Goal: Task Accomplishment & Management: Manage account settings

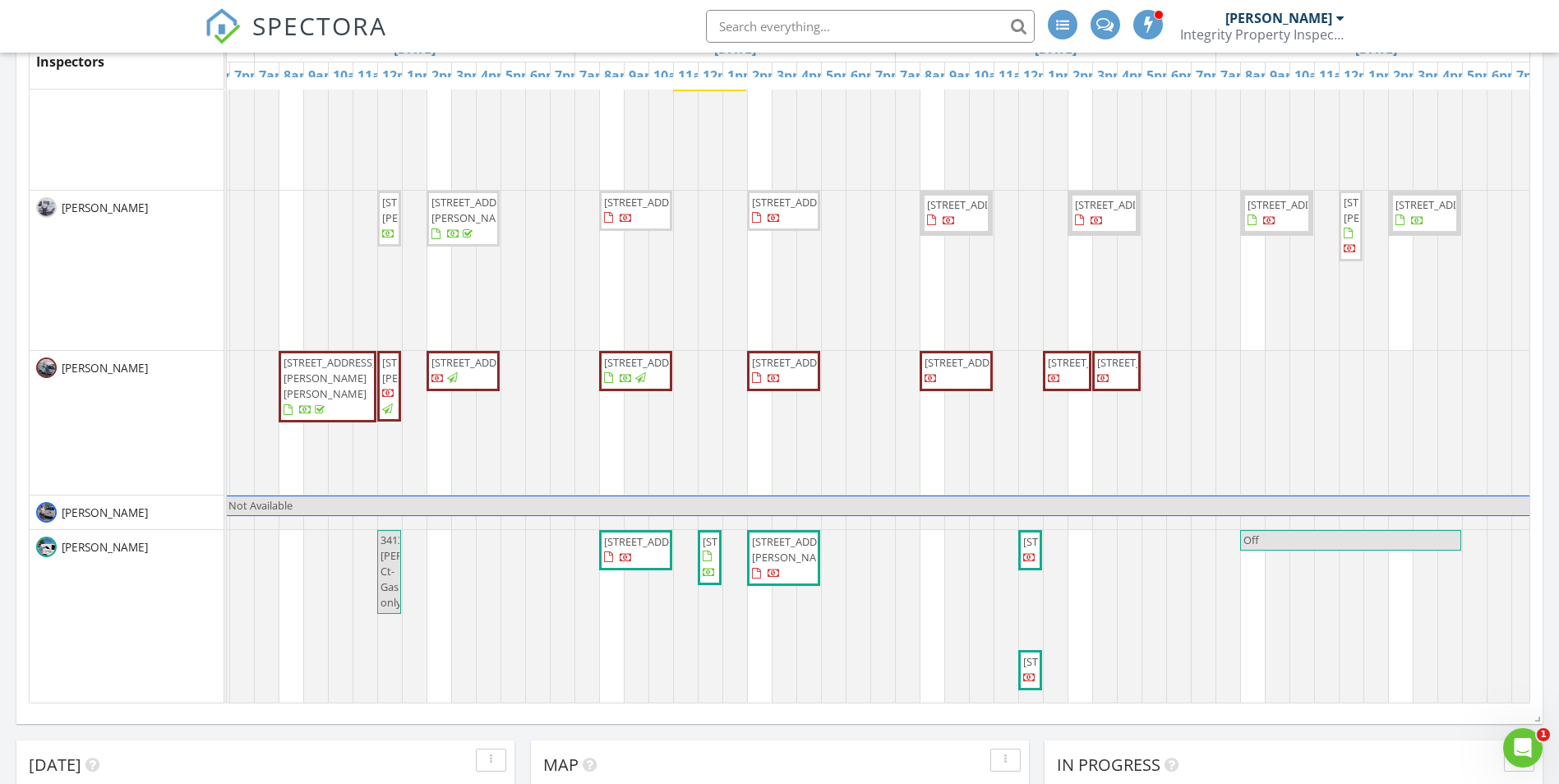
scroll to position [739, 0]
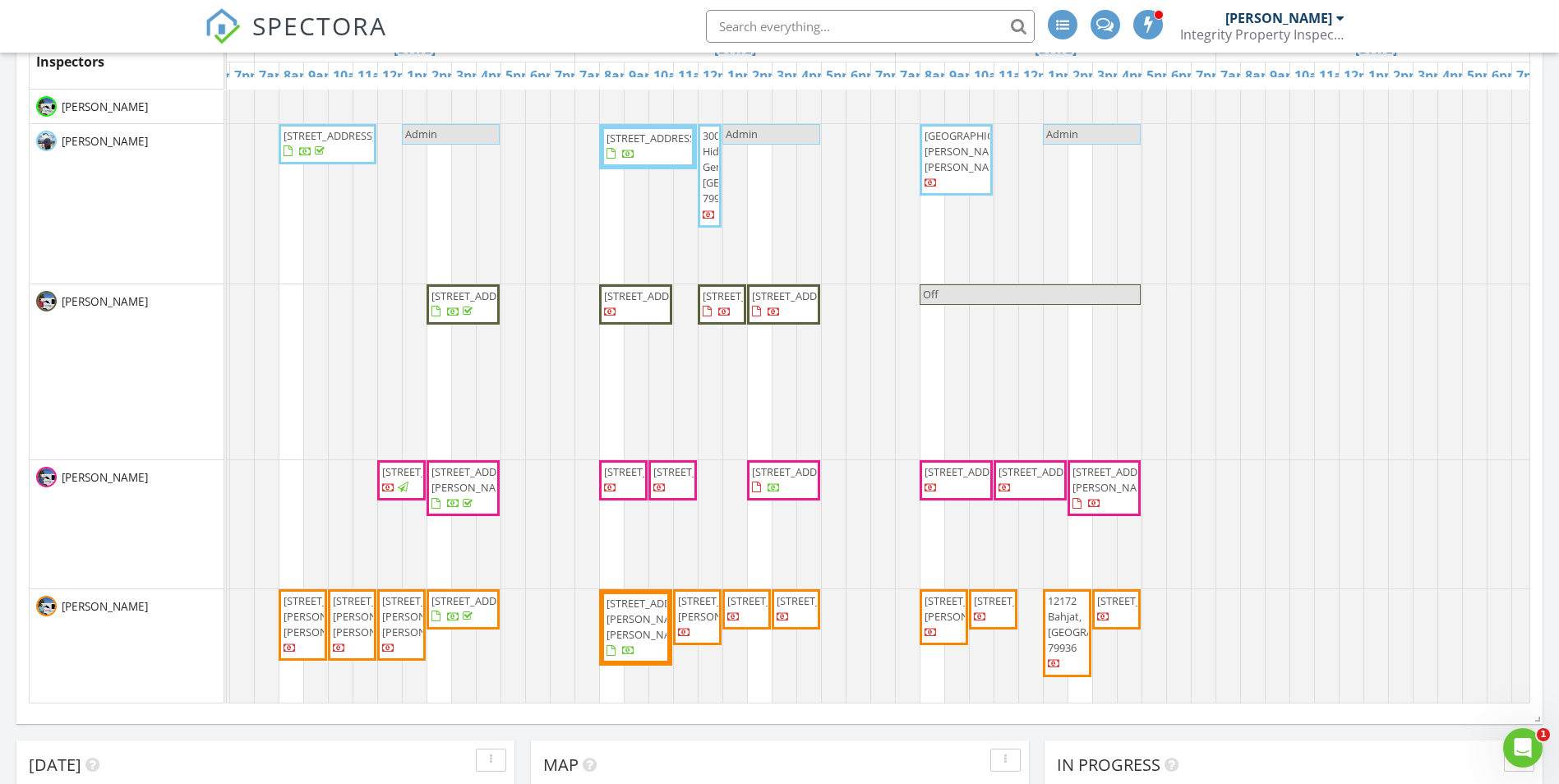
click at [652, 145] on span "740 Paseo Campanero St, Horizon City 79928" at bounding box center [652, 138] width 92 height 15
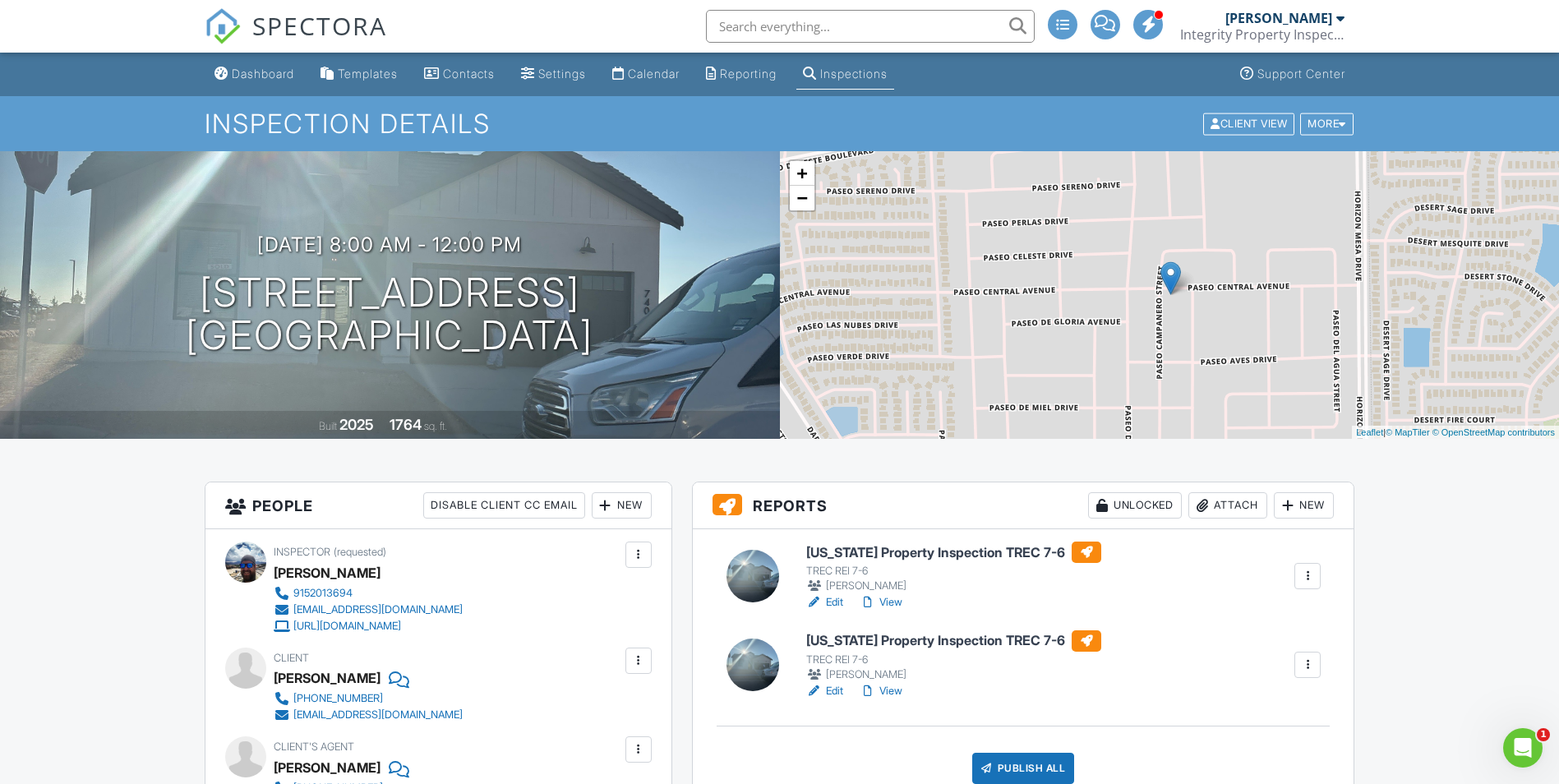
click at [886, 683] on link "View" at bounding box center [881, 691] width 43 height 16
click at [1309, 660] on div at bounding box center [1308, 664] width 16 height 16
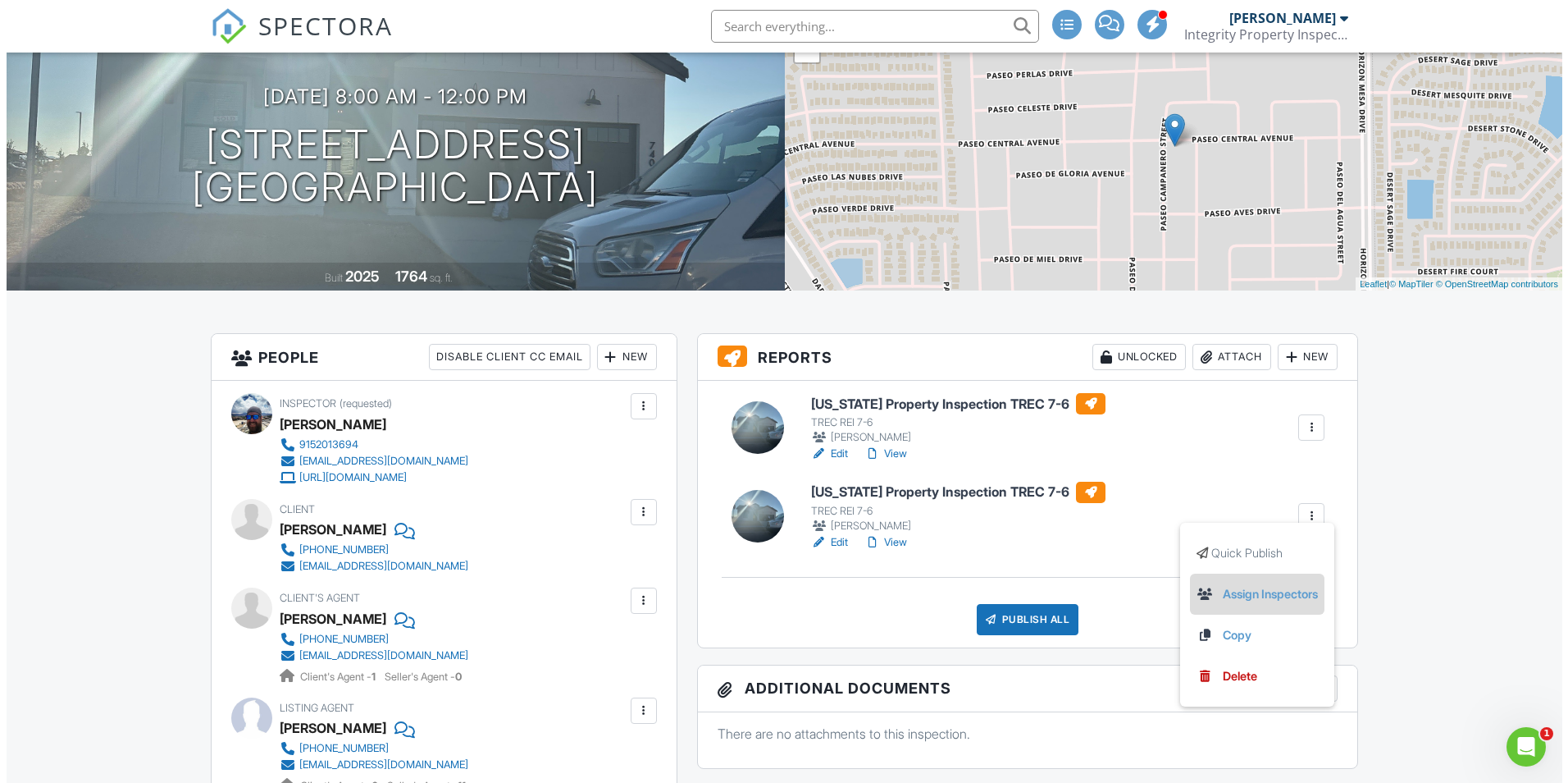
scroll to position [164, 0]
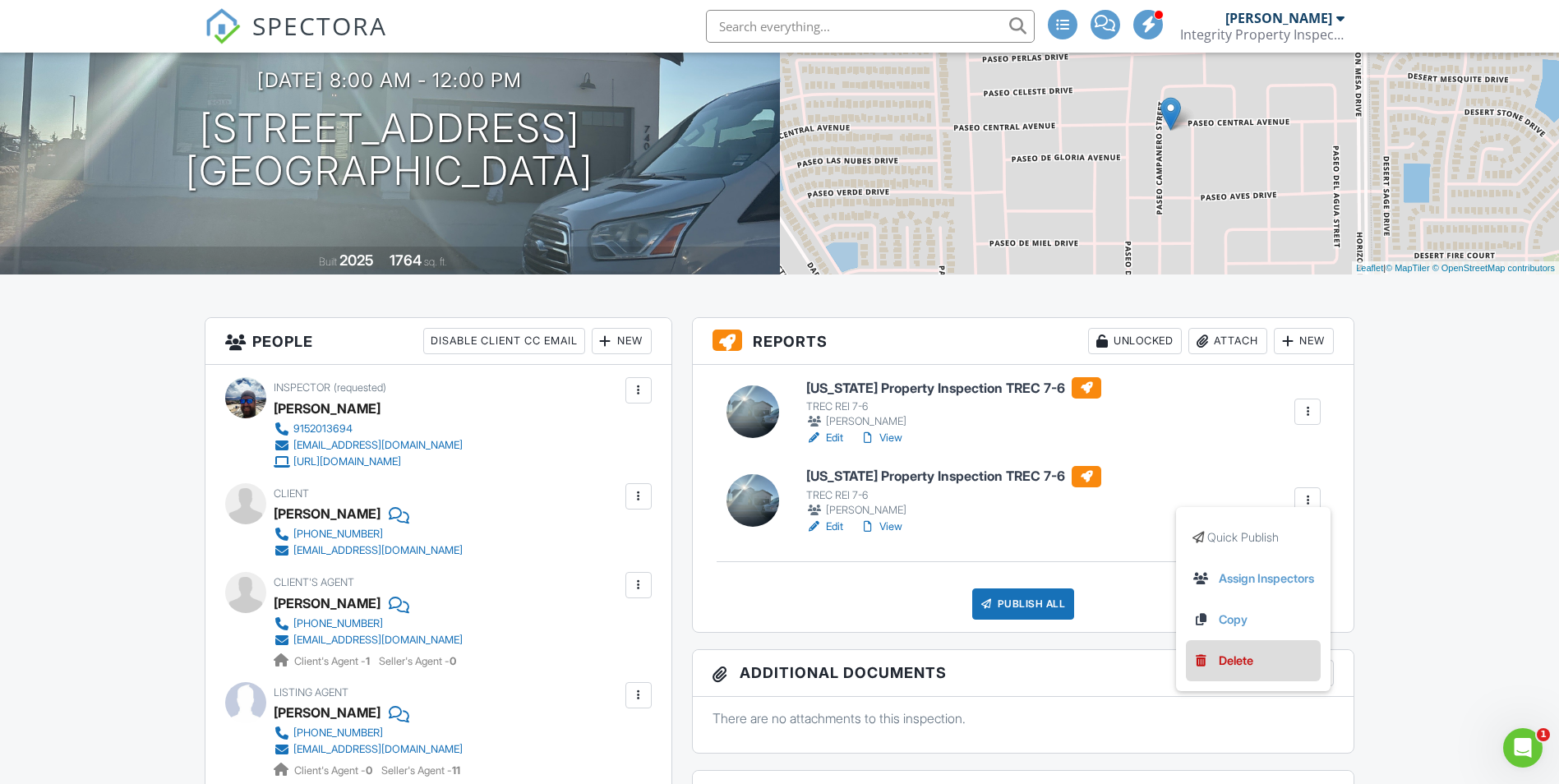
click at [1246, 664] on div "Delete" at bounding box center [1236, 661] width 35 height 18
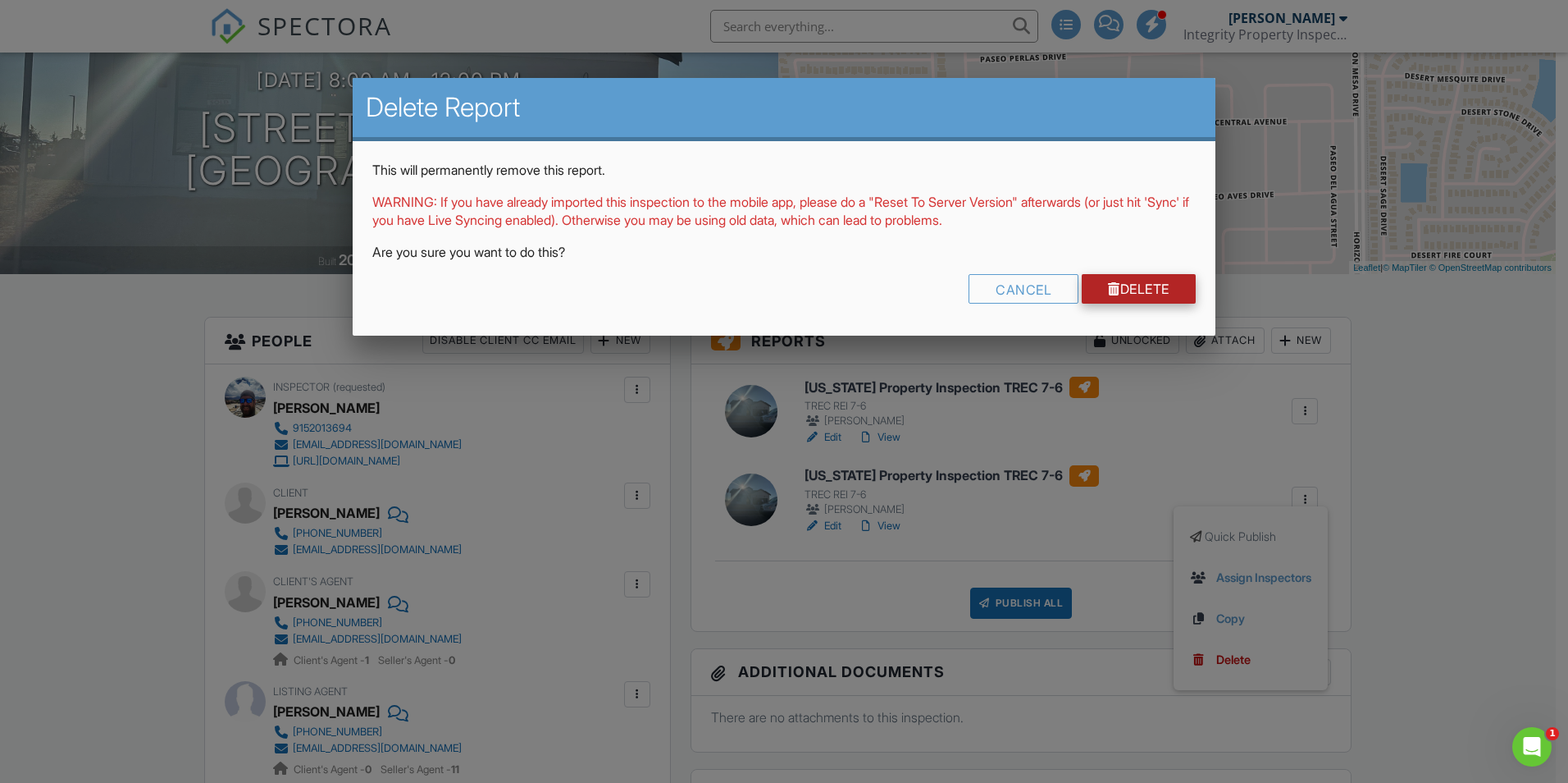
click at [1158, 289] on link "Delete" at bounding box center [1138, 288] width 114 height 29
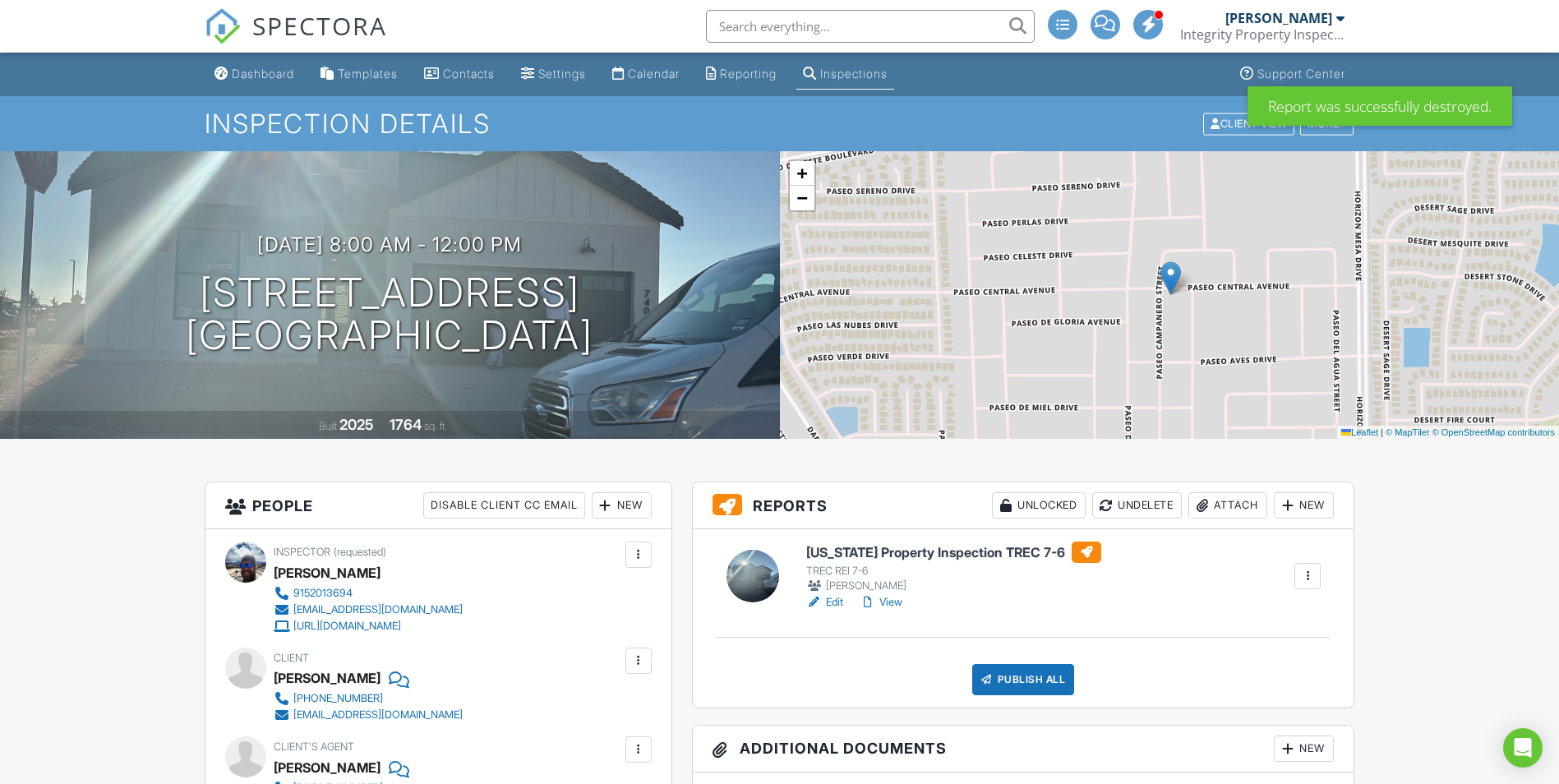
click at [894, 602] on link "View" at bounding box center [881, 602] width 43 height 16
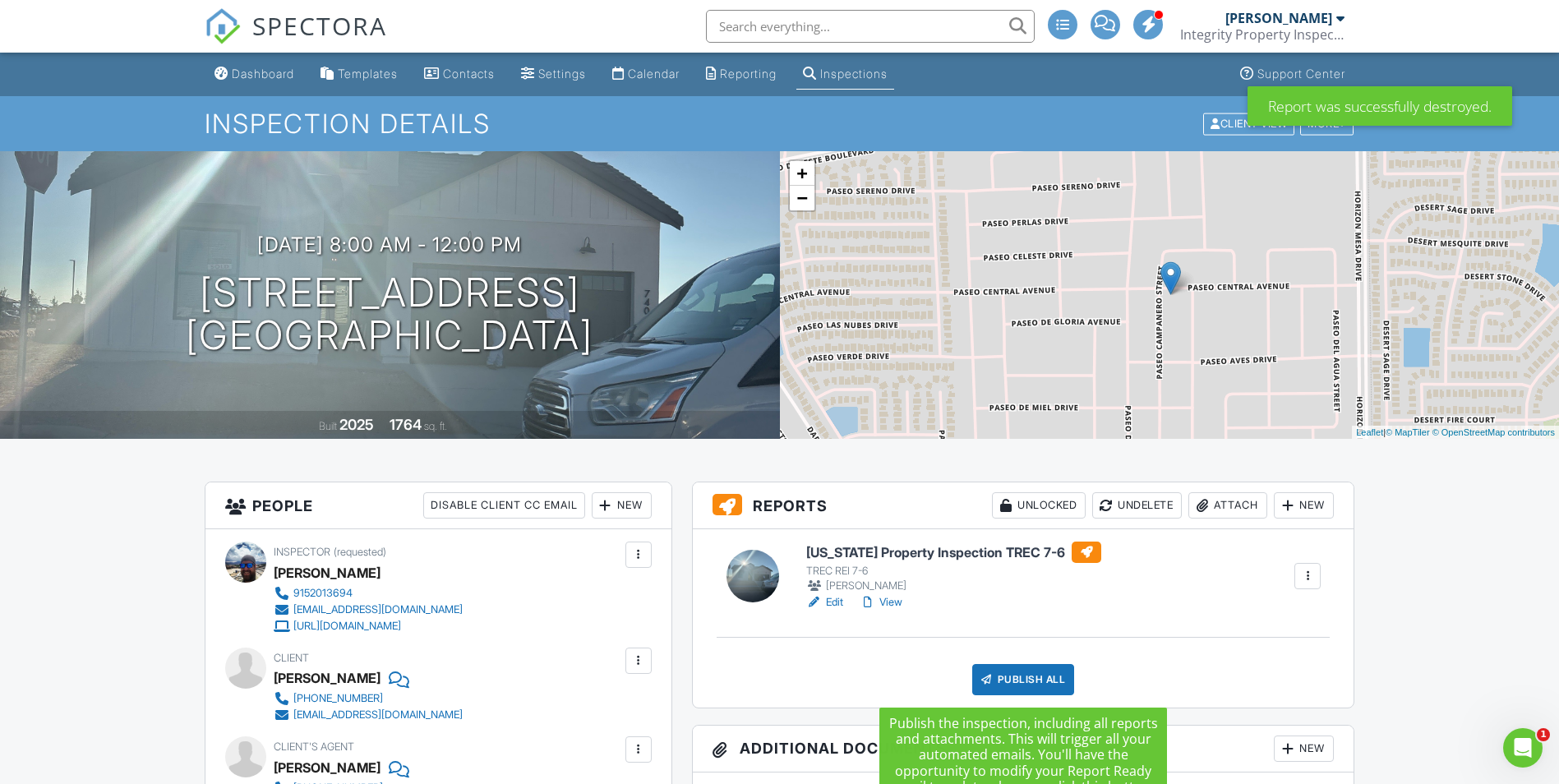
click at [1035, 677] on div "Publish All" at bounding box center [1023, 680] width 102 height 31
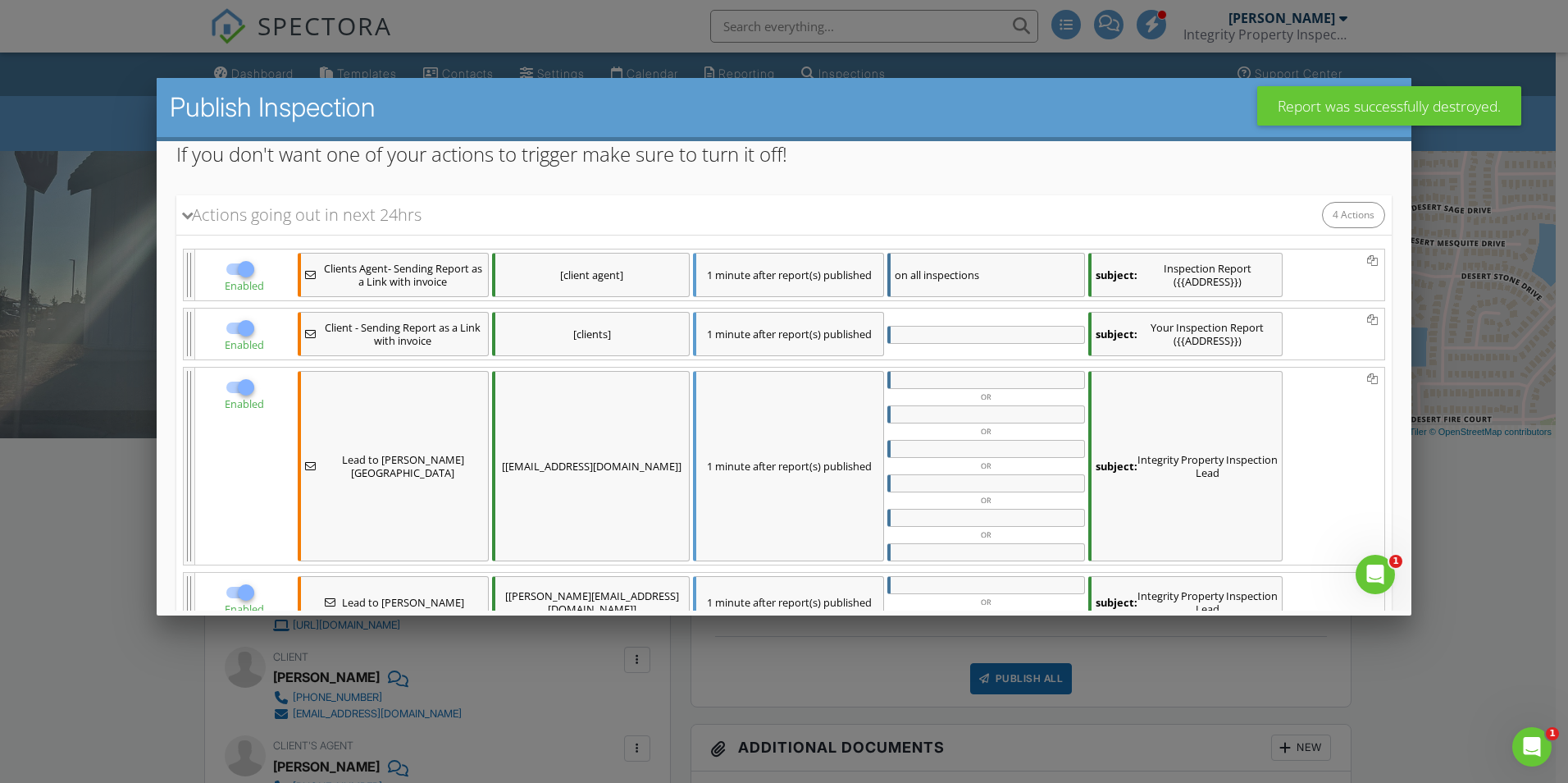
scroll to position [289, 0]
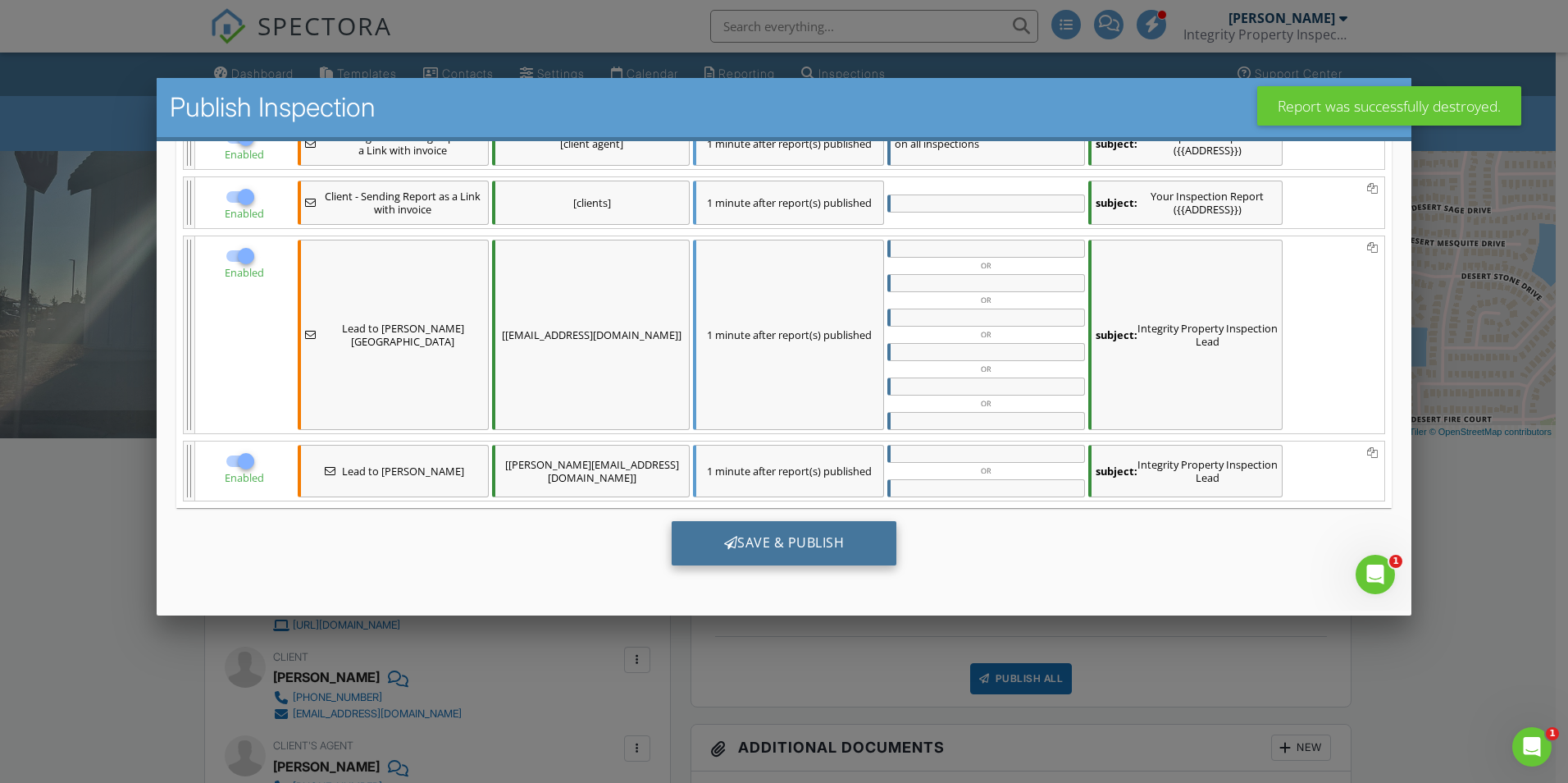
click at [840, 539] on div "Save & Publish" at bounding box center [784, 543] width 225 height 45
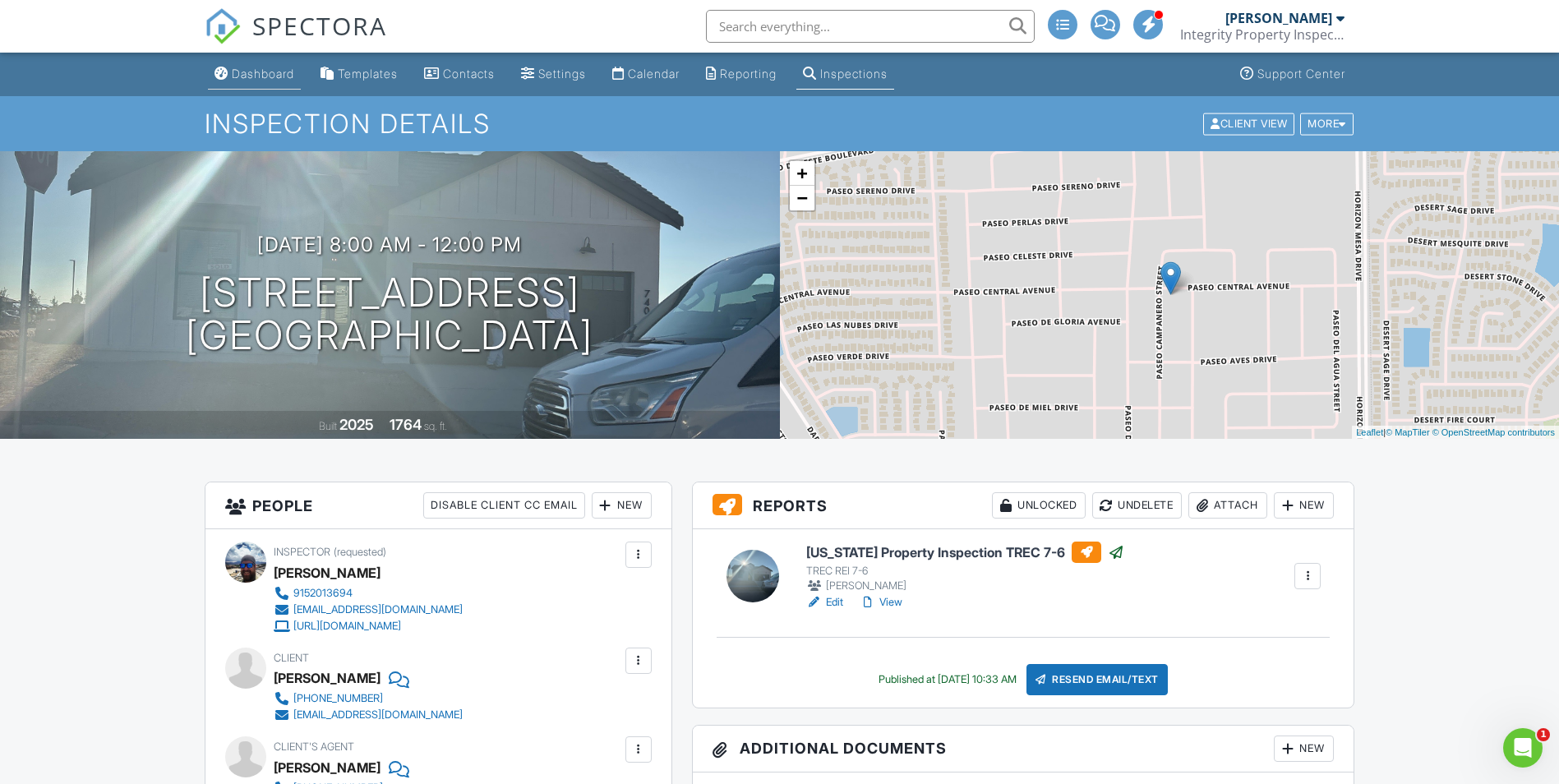
click at [264, 69] on div "Dashboard" at bounding box center [263, 73] width 62 height 14
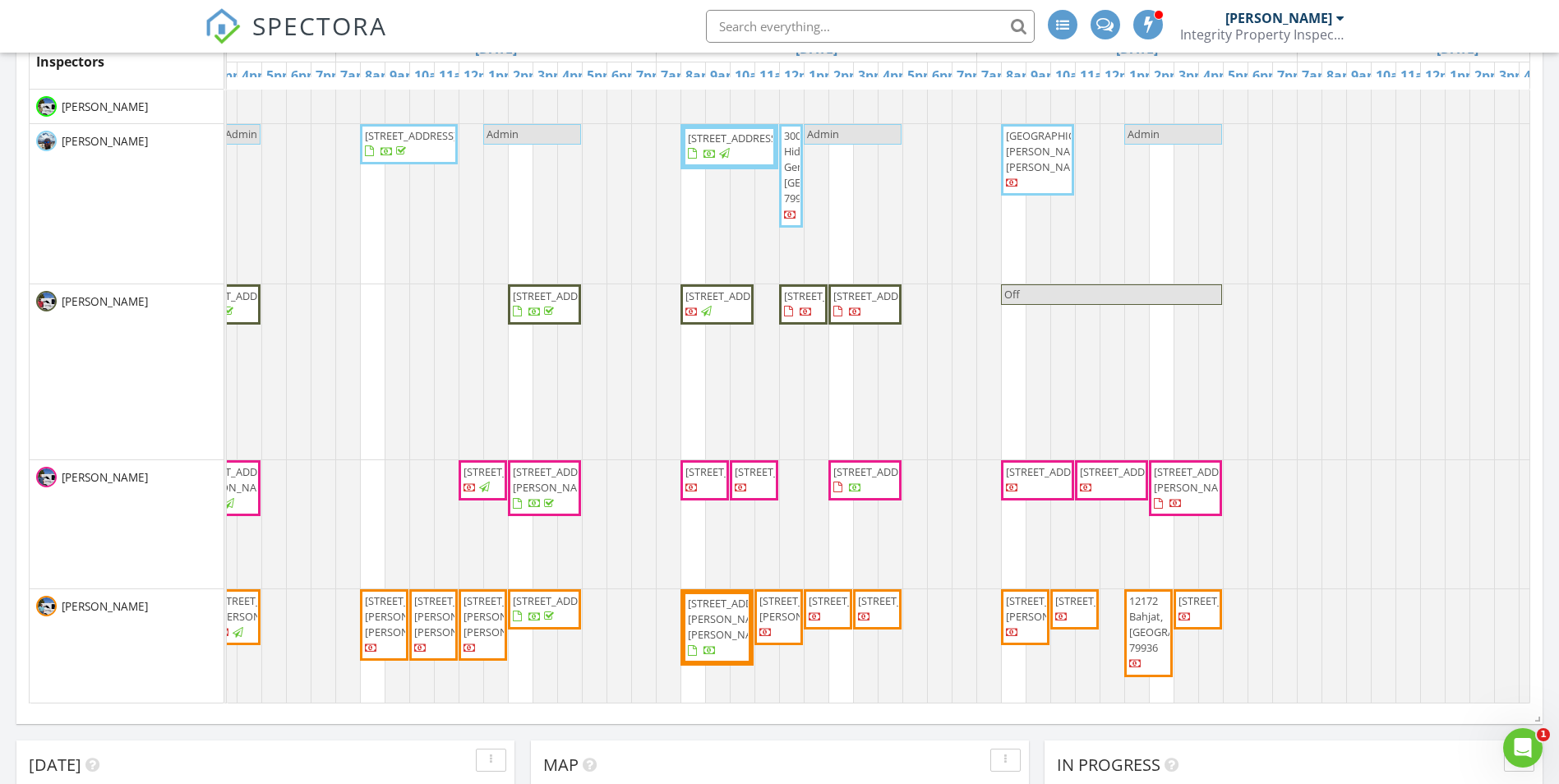
click at [790, 184] on span "300 Hidden Gem, [GEOGRAPHIC_DATA] 79928" at bounding box center [835, 166] width 103 height 78
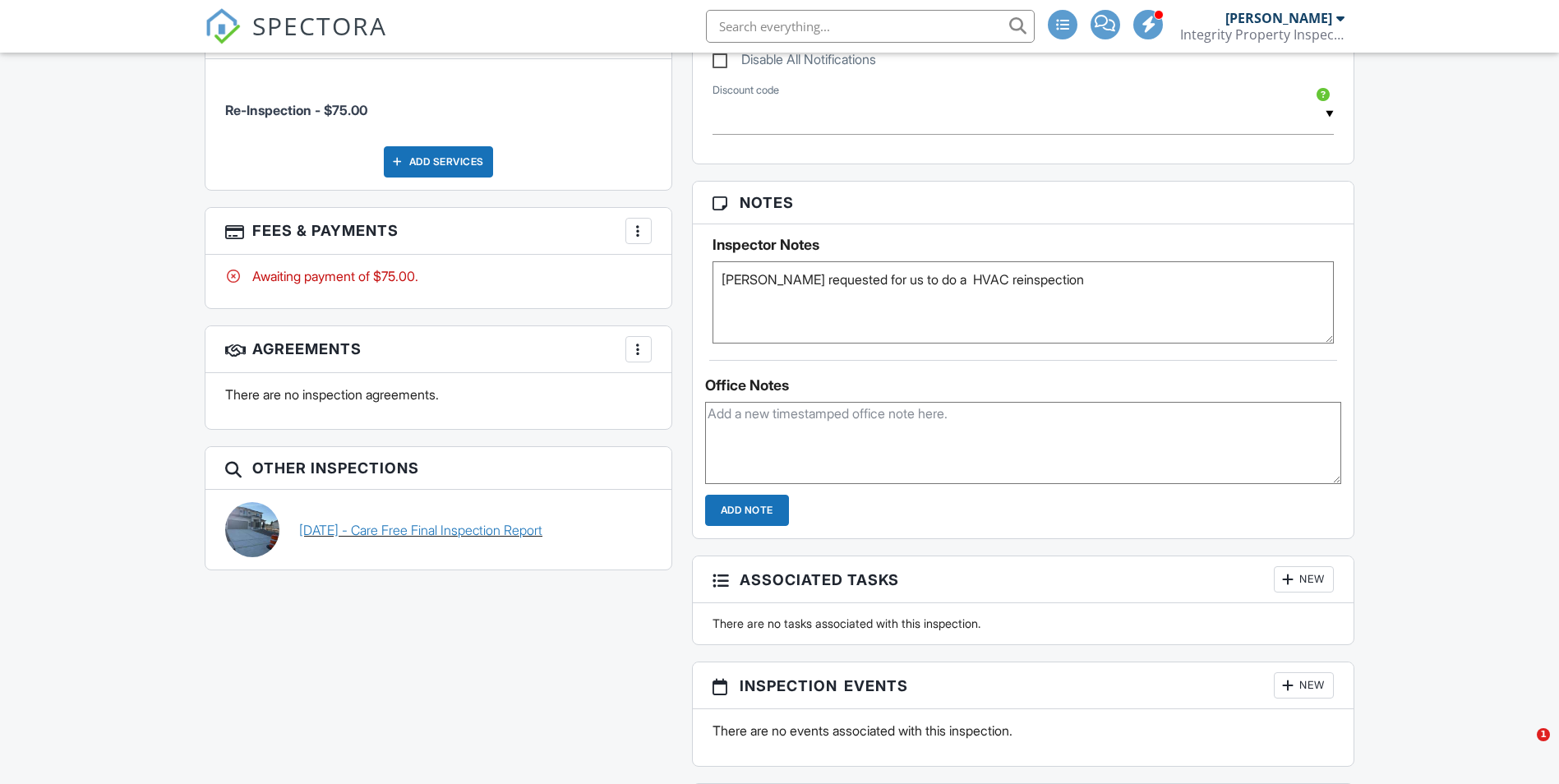
click at [497, 524] on link "[DATE] - Care Free Final Inspection Report" at bounding box center [420, 530] width 243 height 18
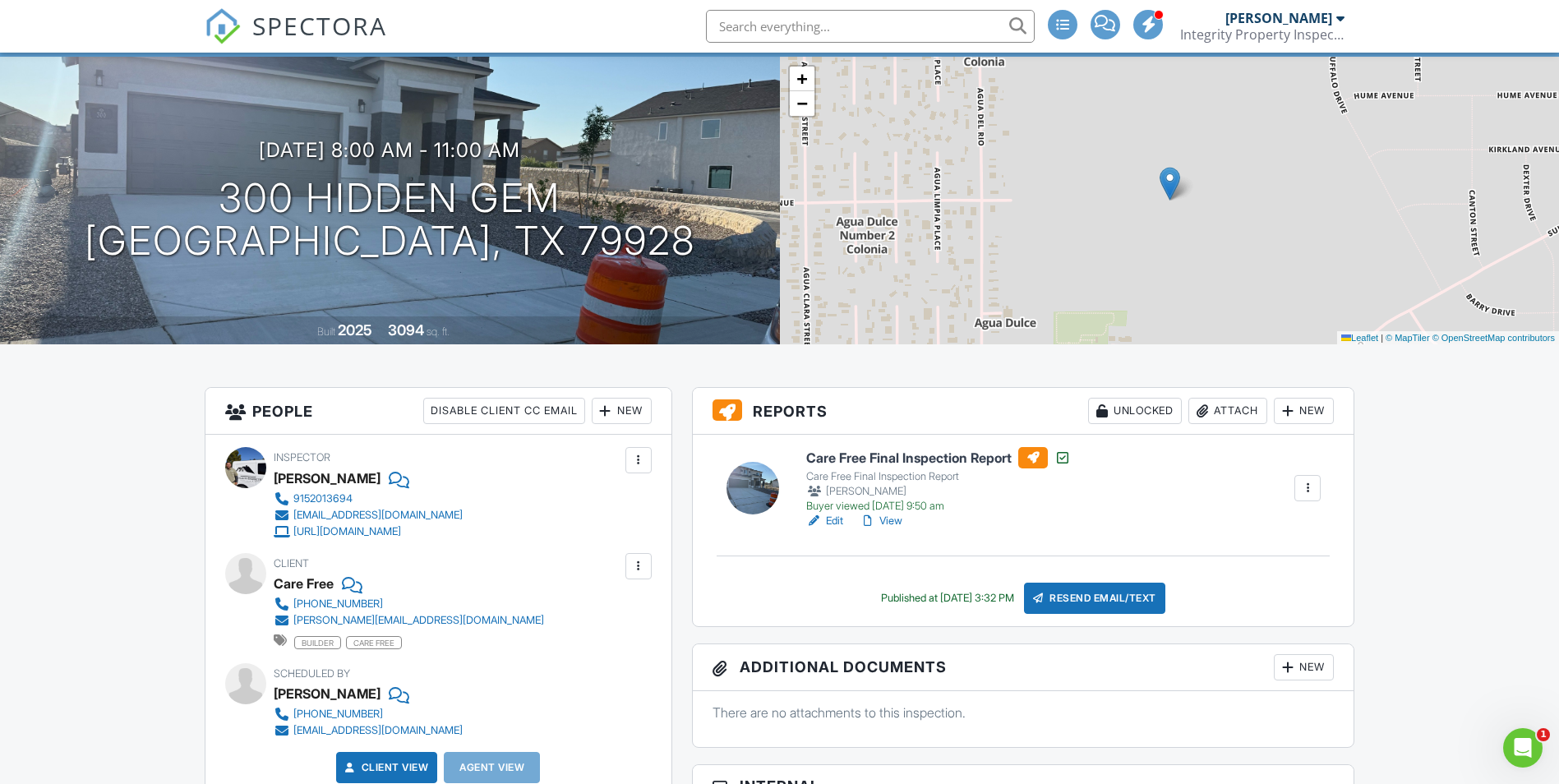
scroll to position [329, 0]
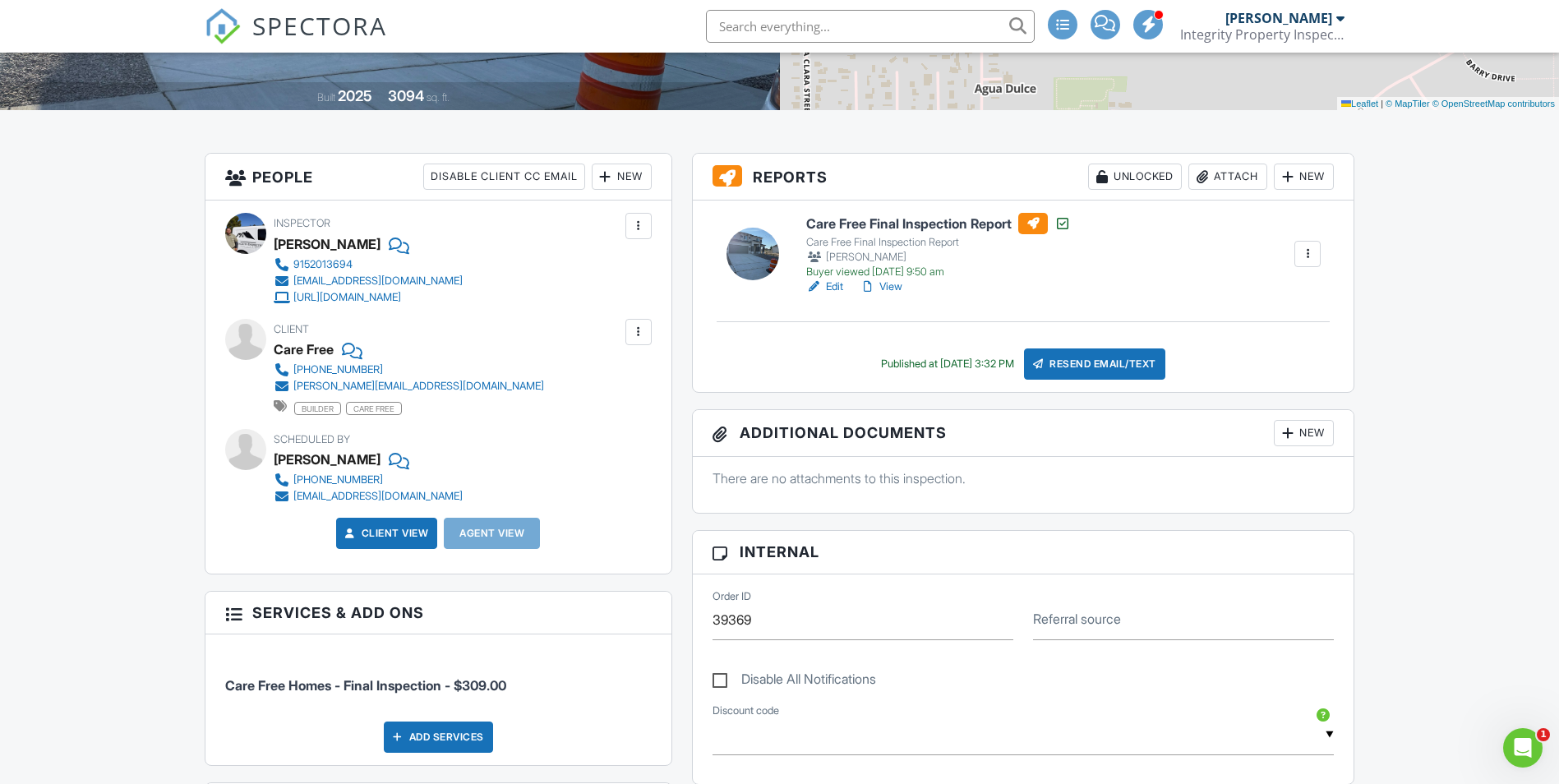
click at [896, 283] on link "View" at bounding box center [881, 287] width 43 height 16
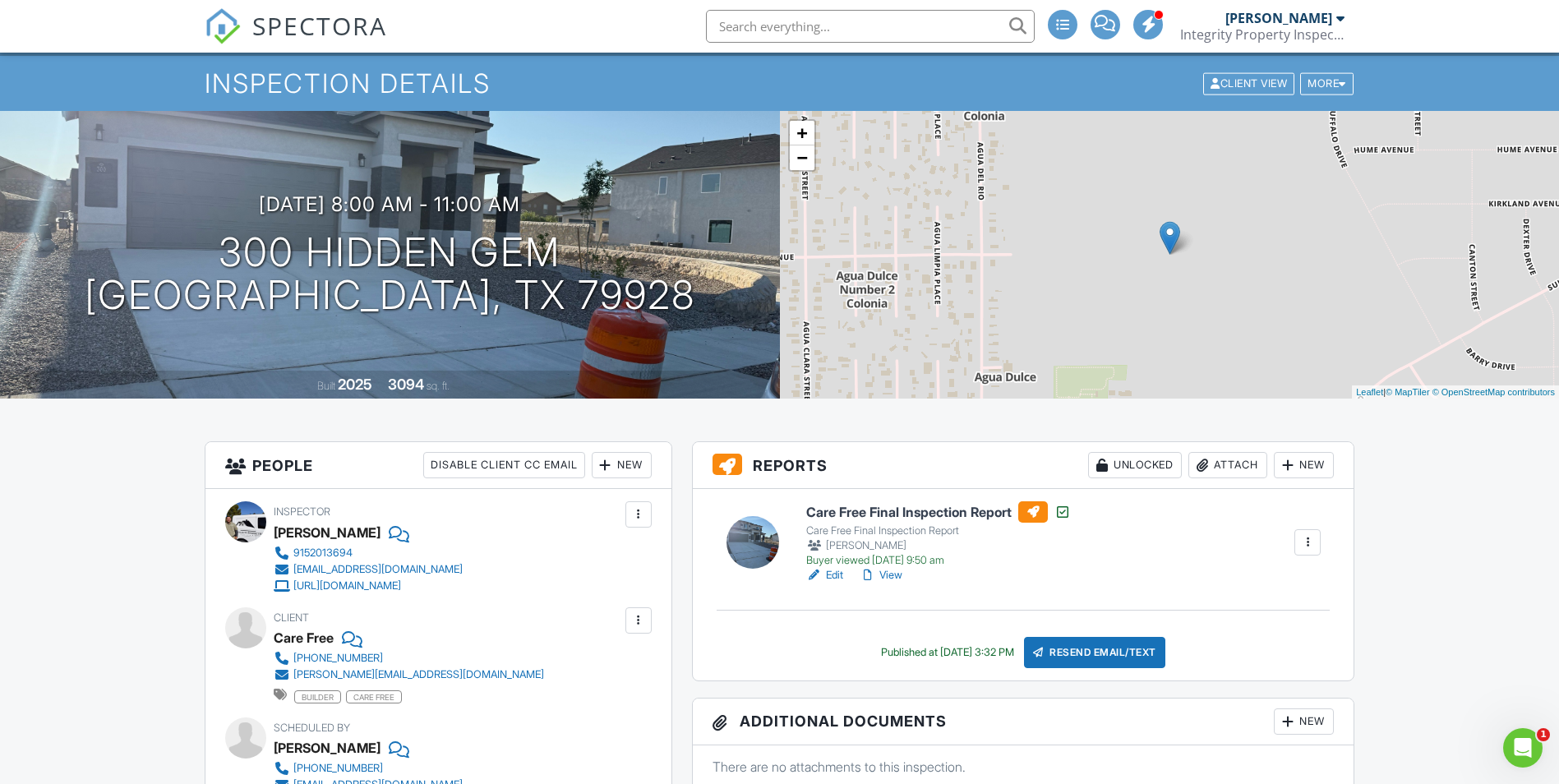
click at [1307, 541] on div at bounding box center [1308, 542] width 16 height 16
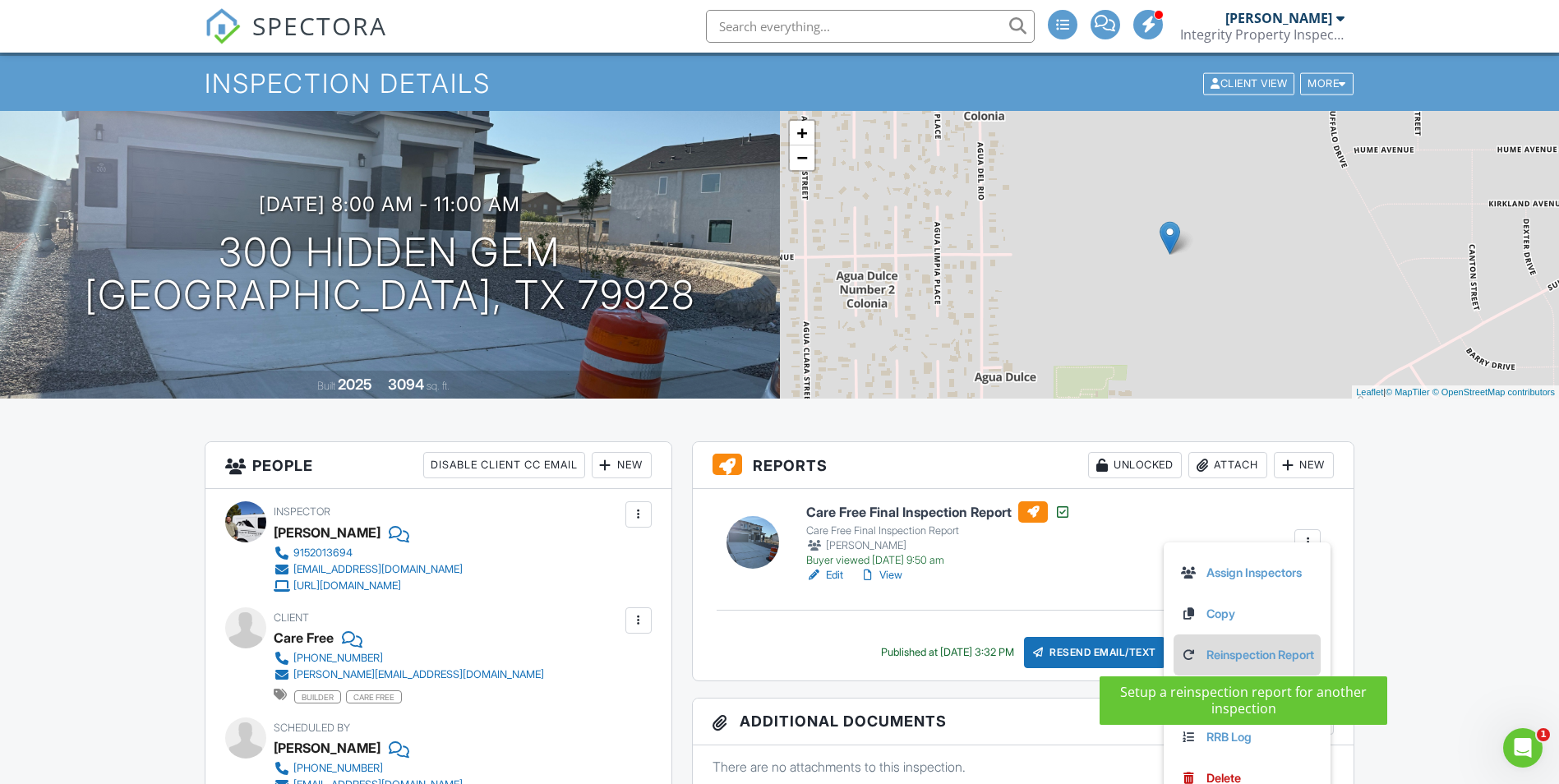
click at [1259, 659] on link "Reinspection Report" at bounding box center [1246, 655] width 134 height 18
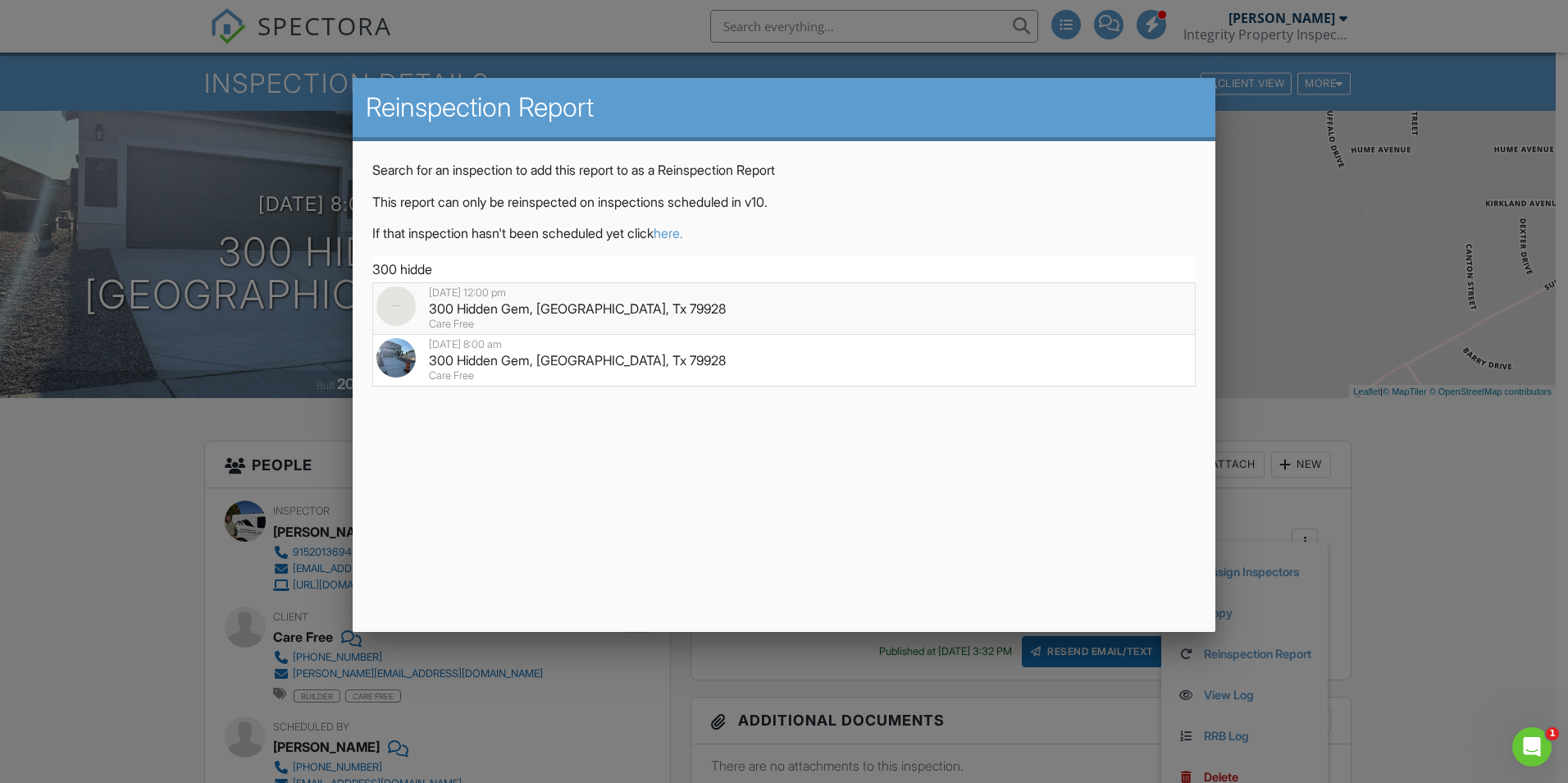
click at [579, 298] on div "08/28/2025 12:00 pm" at bounding box center [784, 293] width 815 height 13
type input "300 Hidden Gem, El Paso, Tx 79928"
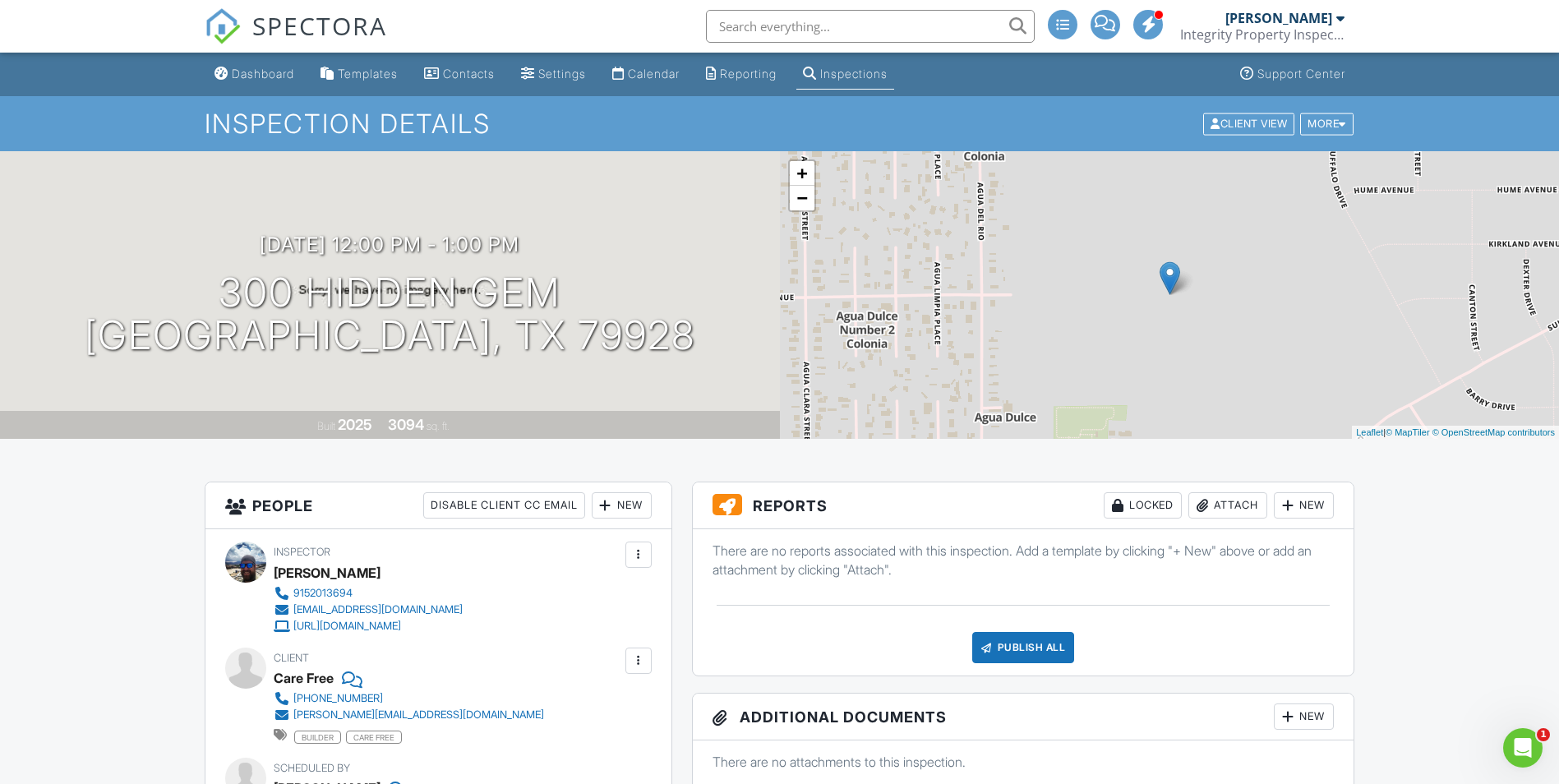
click at [267, 70] on div "Dashboard" at bounding box center [263, 73] width 62 height 14
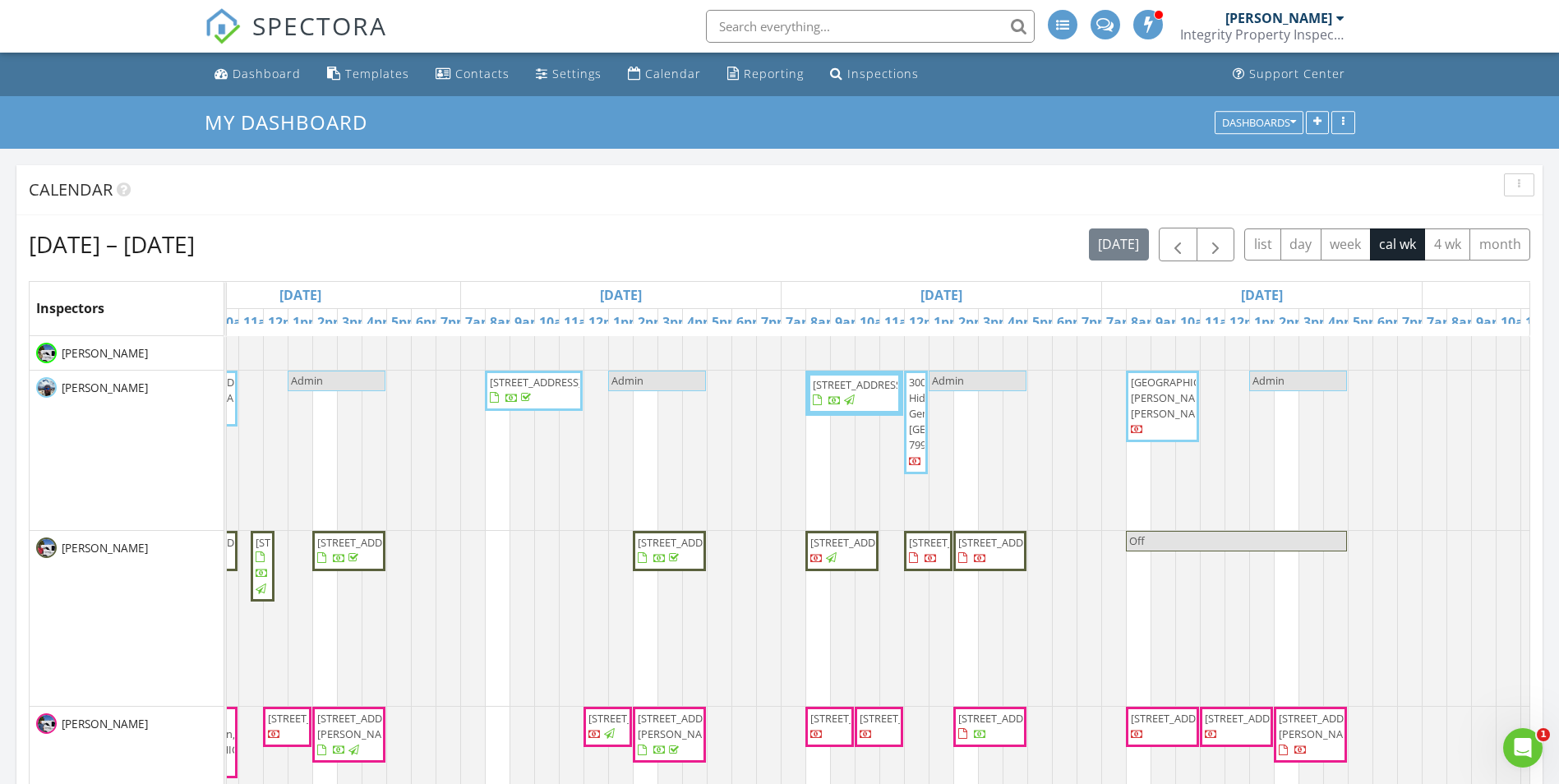
click at [917, 428] on span "300 Hidden Gem, [GEOGRAPHIC_DATA] 79928" at bounding box center [916, 422] width 17 height 95
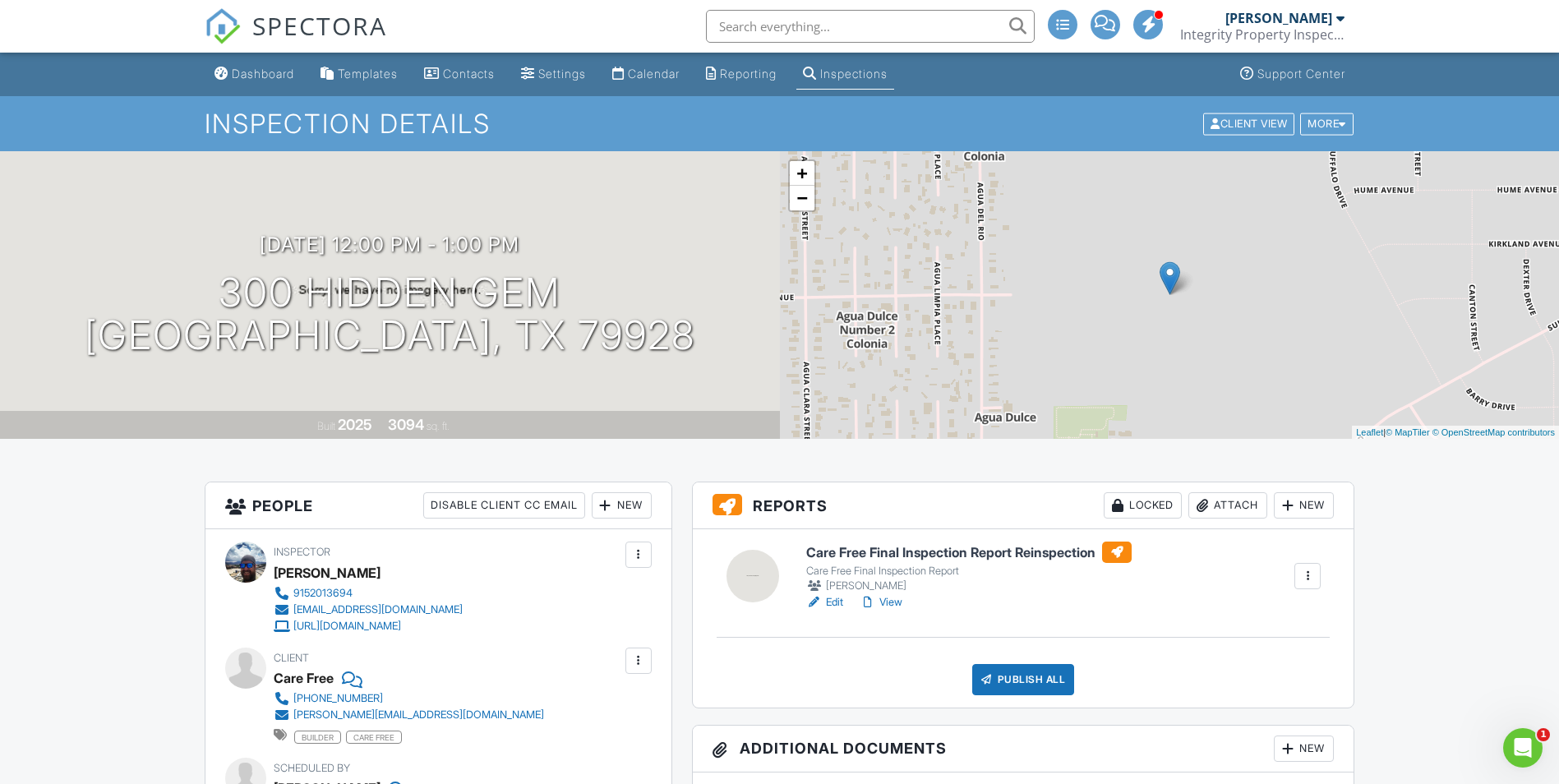
click at [896, 607] on link "View" at bounding box center [881, 602] width 43 height 16
